Goal: Register for event/course

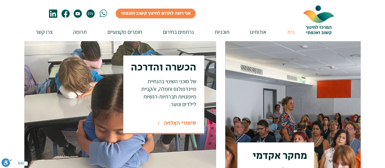
scroll to position [518, 0]
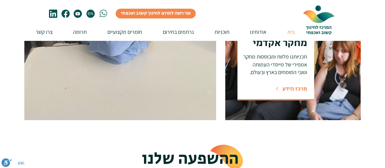
click at [169, 89] on img at bounding box center [120, 23] width 192 height 191
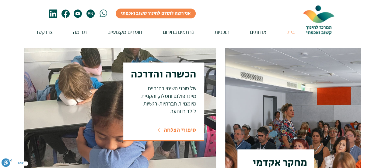
scroll to position [398, 0]
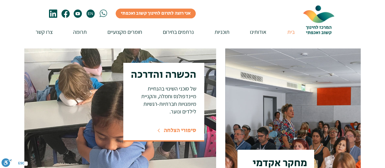
click at [166, 74] on span "הכשרה והדרכה" at bounding box center [163, 75] width 65 height 16
click at [172, 132] on span "סיפורי הצלחה" at bounding box center [180, 130] width 33 height 8
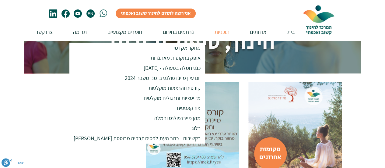
scroll to position [86, 0]
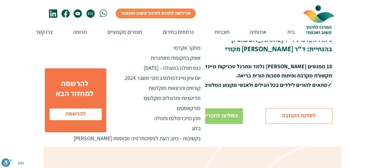
scroll to position [157, 0]
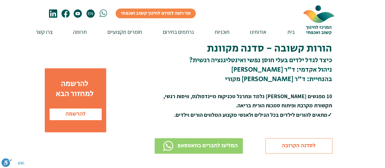
scroll to position [103, 0]
drag, startPoint x: 281, startPoint y: 146, endPoint x: 288, endPoint y: 67, distance: 79.5
click at [288, 67] on span "ניהול אקדמי: ד"ר [PERSON_NAME]" at bounding box center [281, 70] width 101 height 10
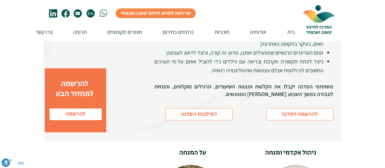
scroll to position [614, 0]
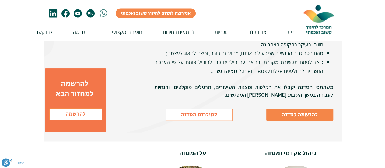
click at [284, 111] on span "להרשמה לסדנה" at bounding box center [299, 115] width 36 height 8
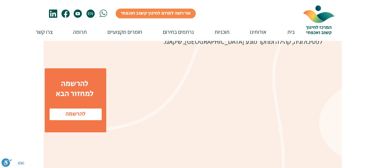
scroll to position [1489, 0]
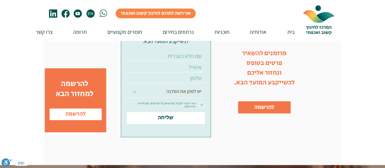
click at [246, 89] on div at bounding box center [263, 82] width 89 height 166
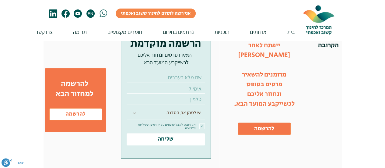
scroll to position [1251, 0]
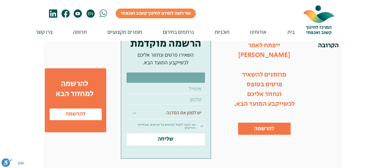
click at [185, 72] on input "text" at bounding box center [166, 77] width 78 height 10
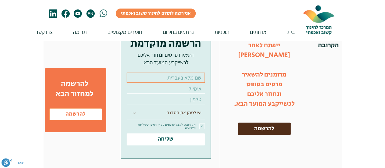
click at [276, 122] on link "להרשמה" at bounding box center [264, 128] width 53 height 12
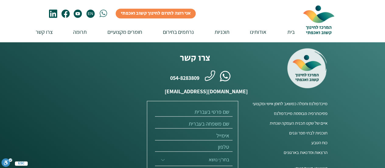
scroll to position [479, 0]
